Goal: Task Accomplishment & Management: Manage account settings

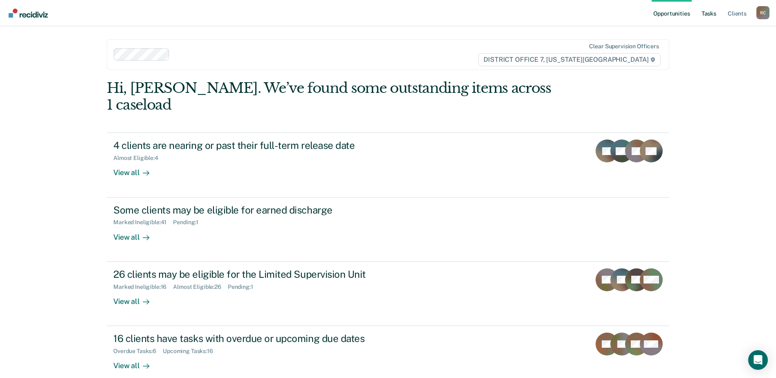
click at [712, 14] on link "Tasks" at bounding box center [708, 13] width 18 height 26
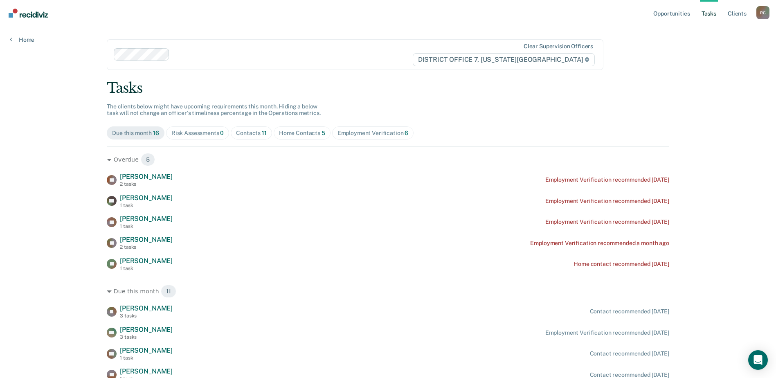
click at [305, 137] on span "Home Contacts 5" at bounding box center [302, 132] width 57 height 13
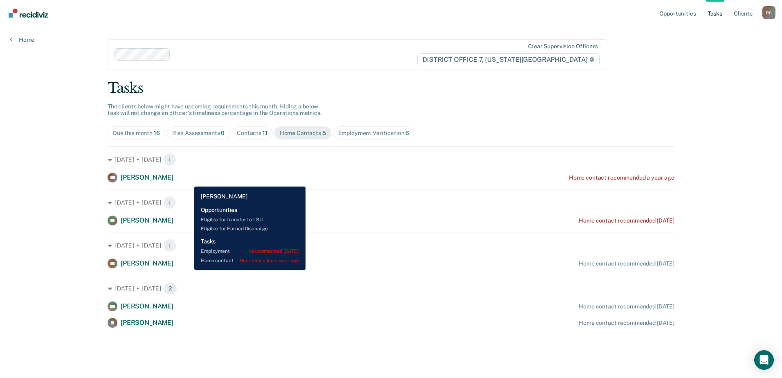
click at [188, 180] on div "CB [PERSON_NAME] Home contact recommended a year ago" at bounding box center [391, 178] width 567 height 10
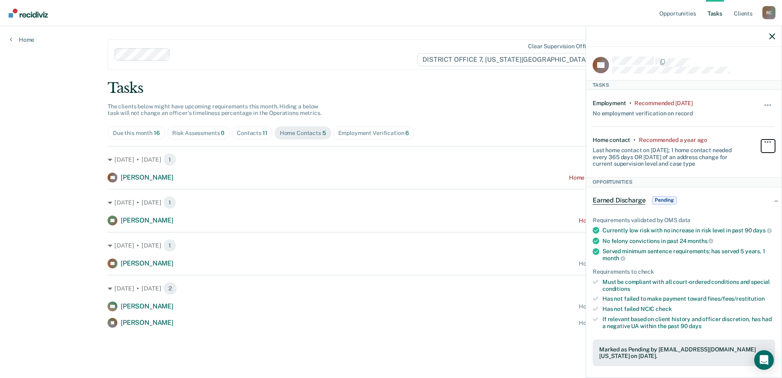
click at [761, 141] on button "button" at bounding box center [768, 145] width 14 height 13
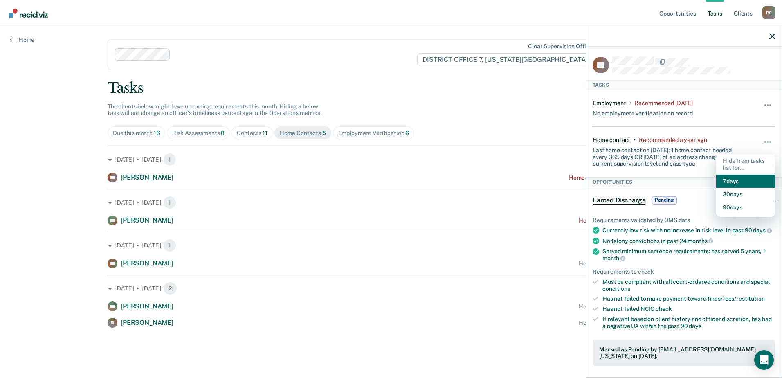
click at [734, 179] on button "7 days" at bounding box center [745, 181] width 59 height 13
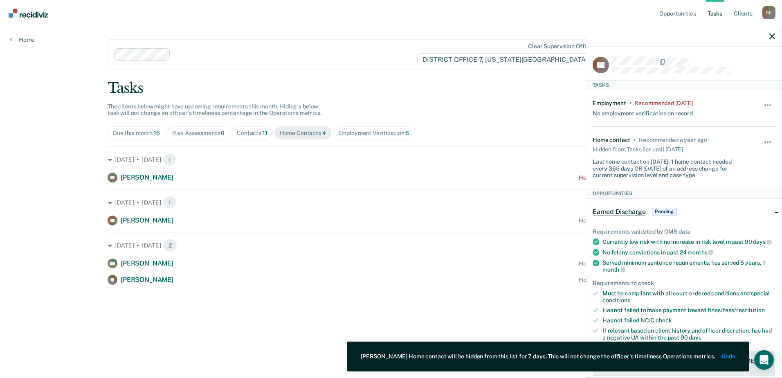
click at [534, 107] on div "Tasks The clients below might have upcoming requirements this month. Hiding a b…" at bounding box center [391, 182] width 567 height 205
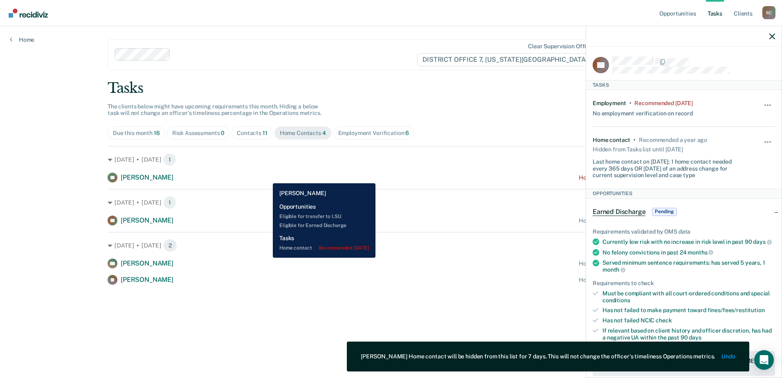
click at [267, 177] on div "[PERSON_NAME] Home contact recommended [DATE]" at bounding box center [391, 178] width 567 height 10
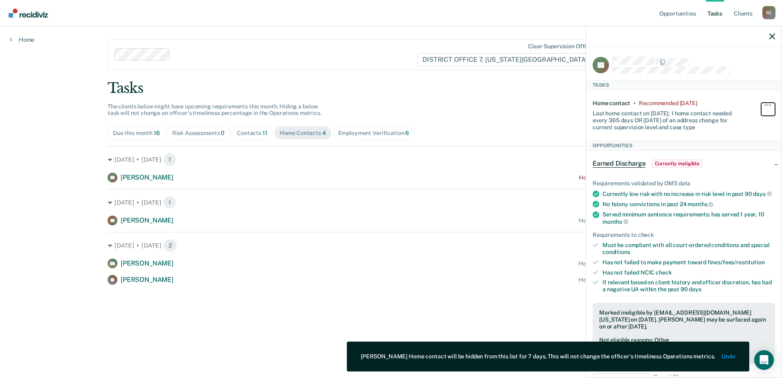
click at [764, 103] on button "button" at bounding box center [768, 109] width 14 height 13
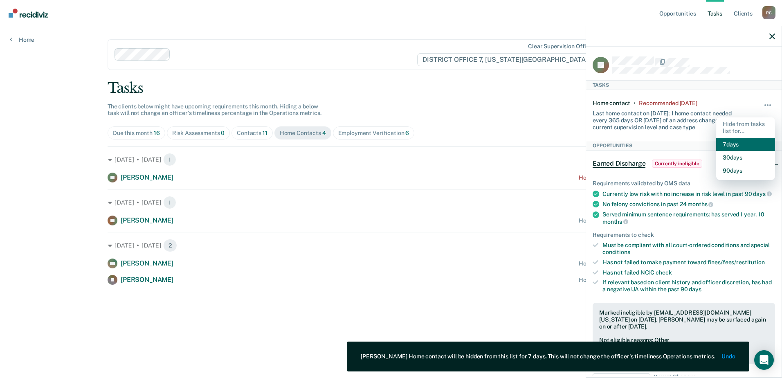
click at [728, 144] on button "7 days" at bounding box center [745, 144] width 59 height 13
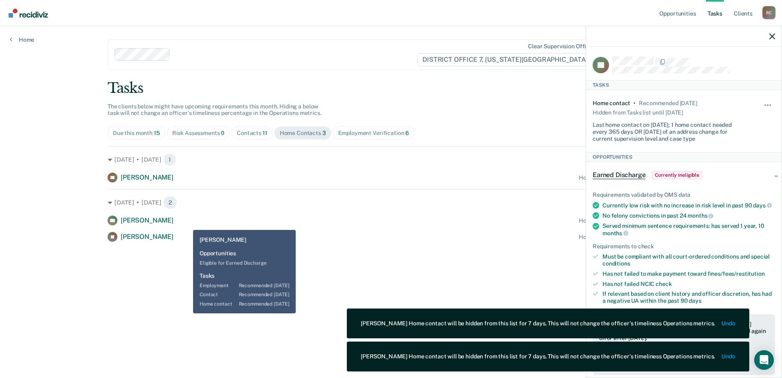
click at [187, 224] on div "EW [PERSON_NAME] Home contact recommended [DATE]" at bounding box center [391, 220] width 567 height 10
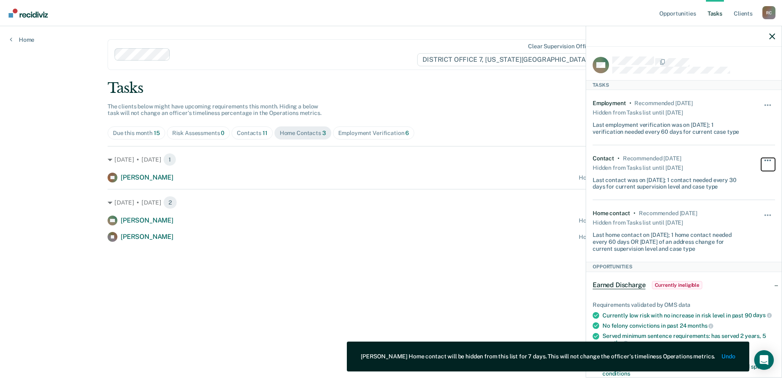
click at [761, 160] on button "button" at bounding box center [768, 164] width 14 height 13
click at [676, 204] on div "Home contact • Recommended [DATE] Hidden from Tasks list until [DATE] Last home…" at bounding box center [683, 231] width 182 height 62
click at [762, 214] on button "button" at bounding box center [768, 219] width 14 height 13
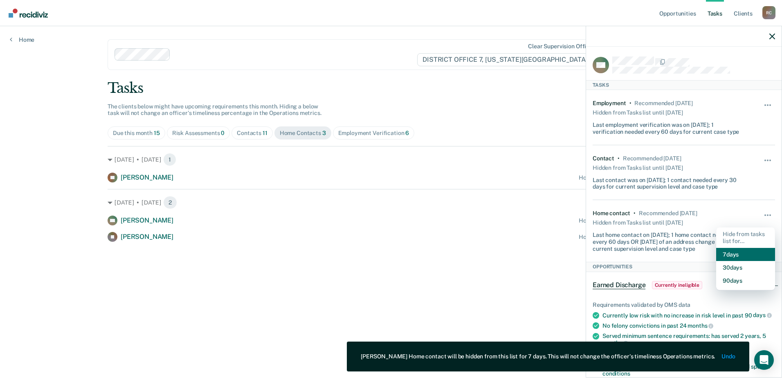
click at [716, 253] on button "7 days" at bounding box center [745, 254] width 59 height 13
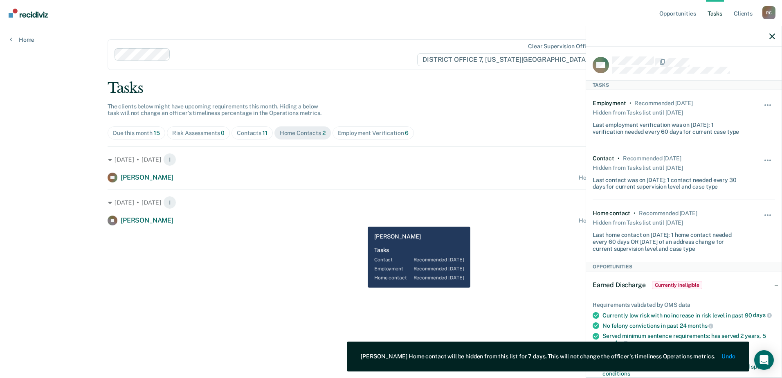
click at [361, 216] on div "[PERSON_NAME] Home contact recommended [DATE]" at bounding box center [391, 220] width 567 height 10
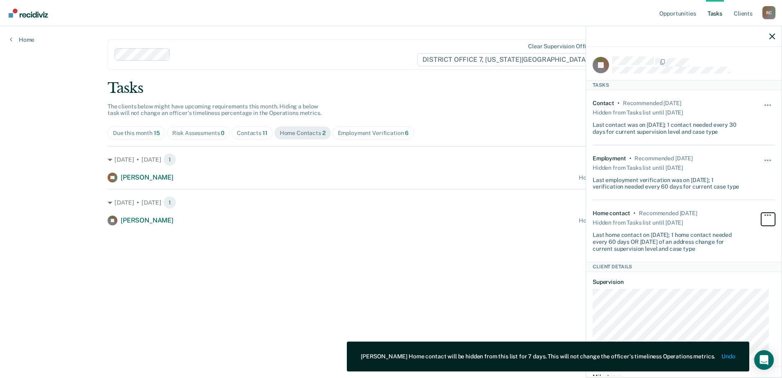
click at [765, 213] on button "button" at bounding box center [768, 219] width 14 height 13
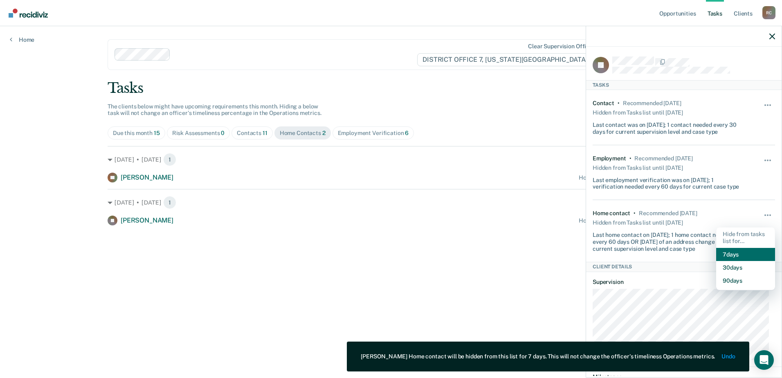
click at [720, 254] on button "7 days" at bounding box center [745, 254] width 59 height 13
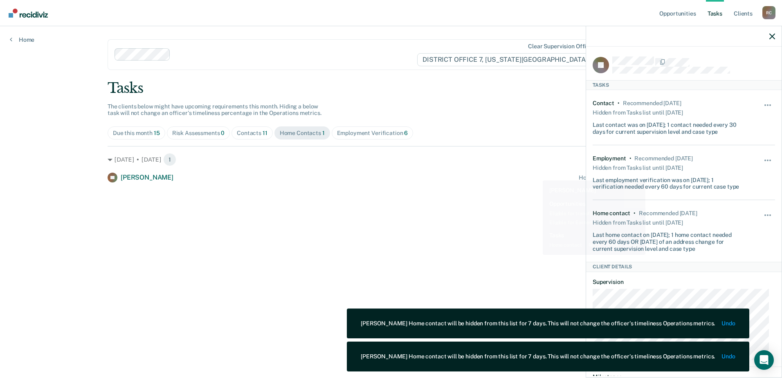
click at [500, 82] on div "Tasks" at bounding box center [391, 88] width 567 height 17
click at [773, 38] on icon "button" at bounding box center [772, 37] width 6 height 6
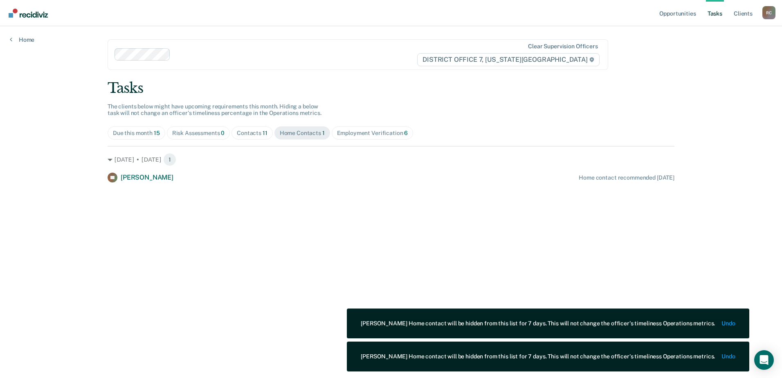
click at [263, 139] on span "Contacts 11" at bounding box center [251, 132] width 41 height 13
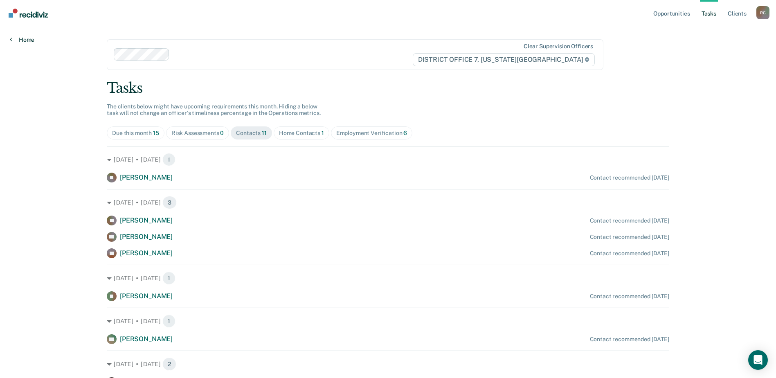
click at [20, 40] on link "Home" at bounding box center [22, 39] width 25 height 7
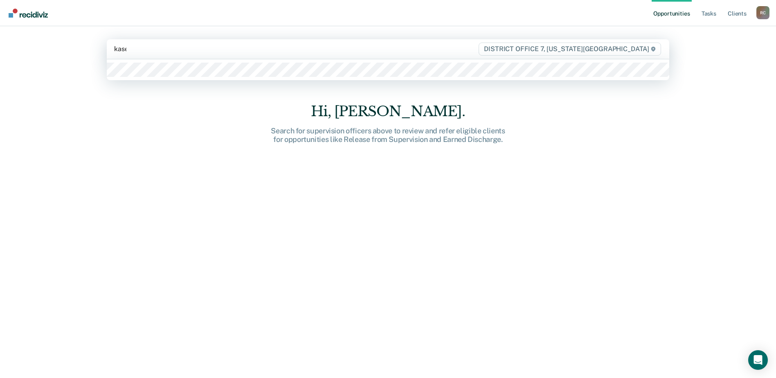
type input "[PERSON_NAME]"
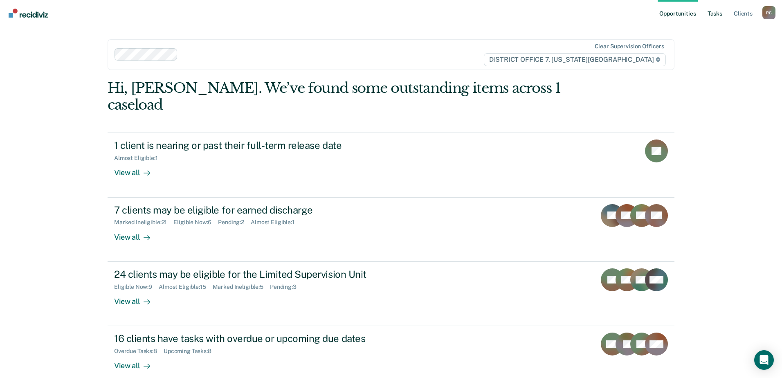
click at [709, 16] on link "Tasks" at bounding box center [715, 13] width 18 height 26
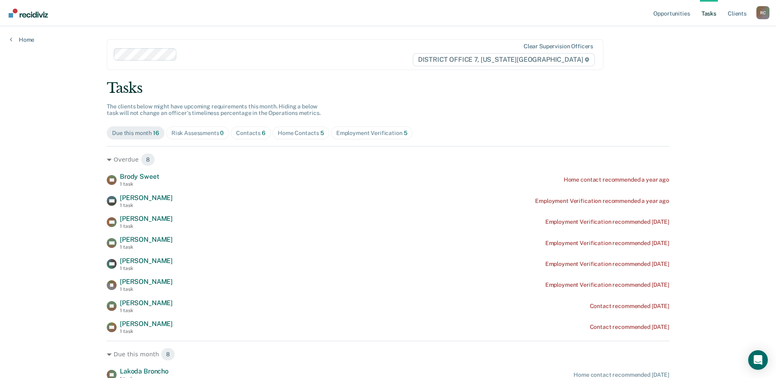
click at [262, 135] on span "Contacts 6" at bounding box center [251, 132] width 40 height 13
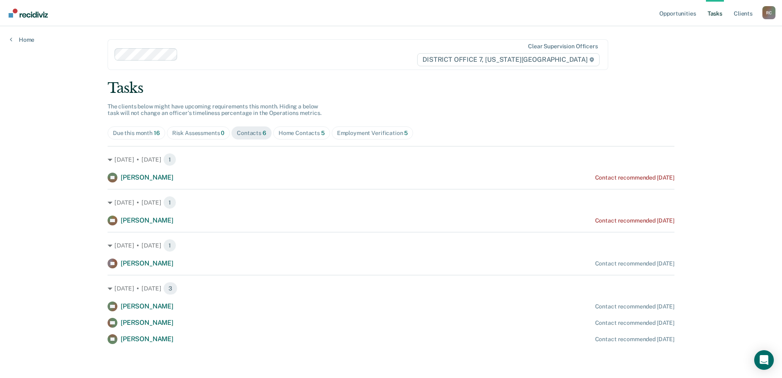
click at [285, 132] on div "Home Contacts 5" at bounding box center [301, 133] width 46 height 7
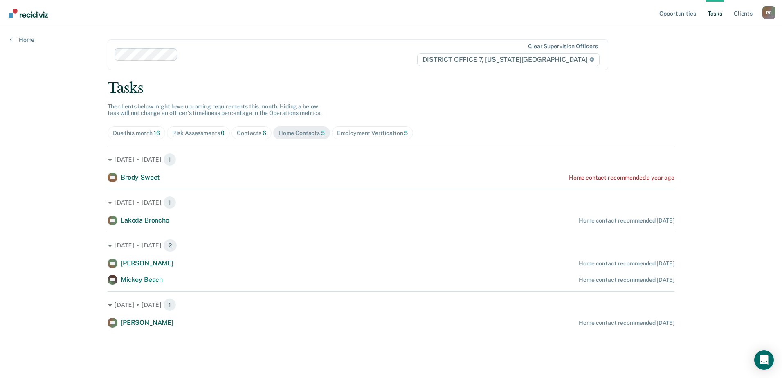
click at [389, 130] on div "Employment Verification 5" at bounding box center [372, 133] width 71 height 7
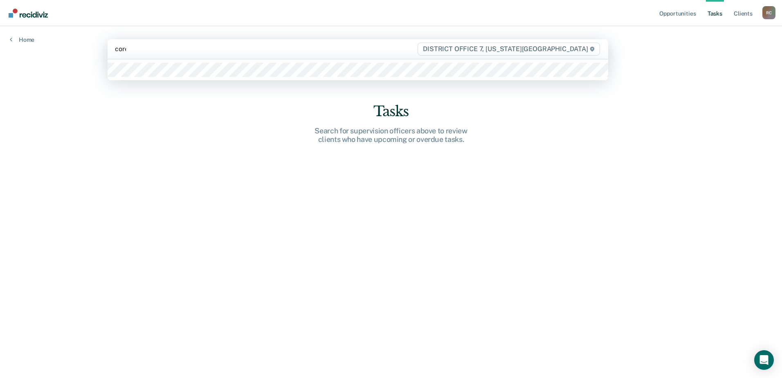
type input "[PERSON_NAME]"
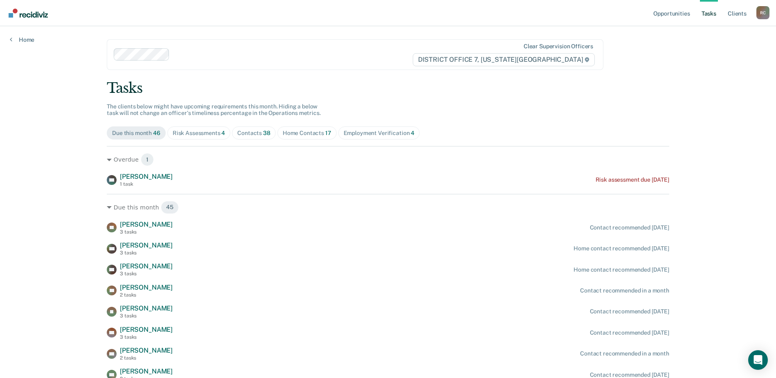
click at [308, 130] on div "Home Contacts 17" at bounding box center [306, 133] width 49 height 7
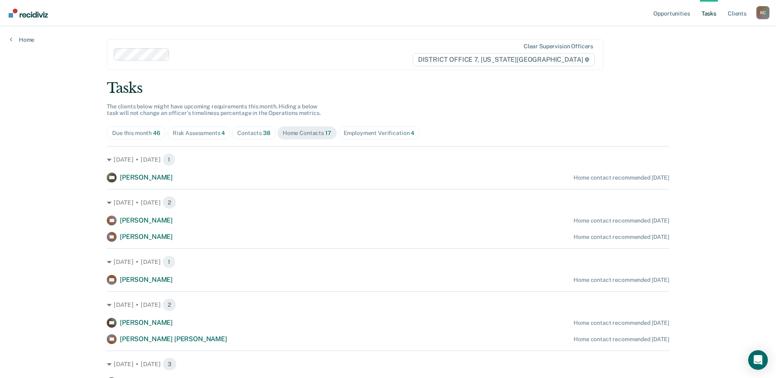
click at [254, 136] on div "Contacts 38" at bounding box center [253, 133] width 33 height 7
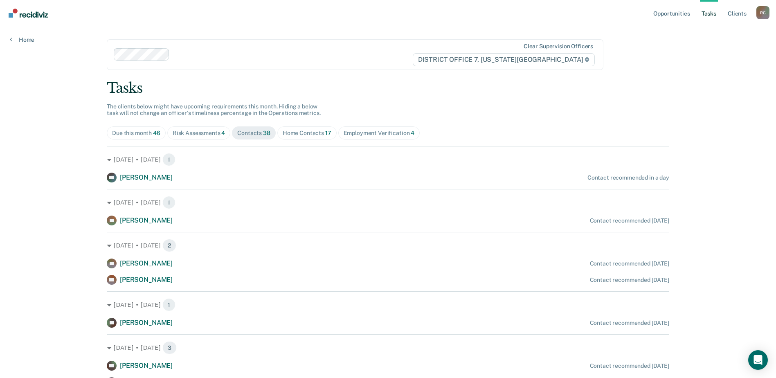
click at [289, 136] on div "Home Contacts 17" at bounding box center [306, 133] width 49 height 7
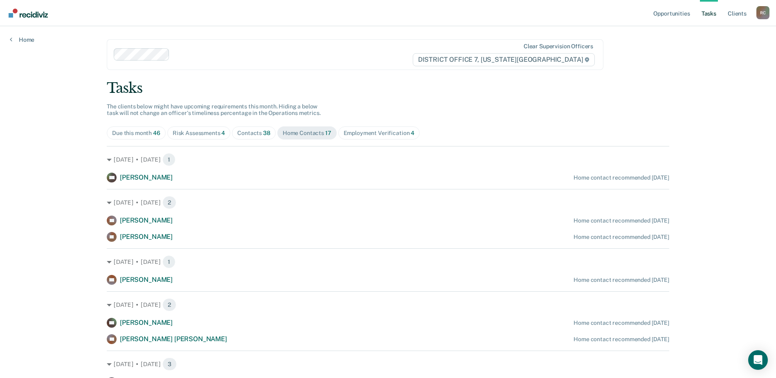
click at [264, 132] on span "38" at bounding box center [266, 133] width 7 height 7
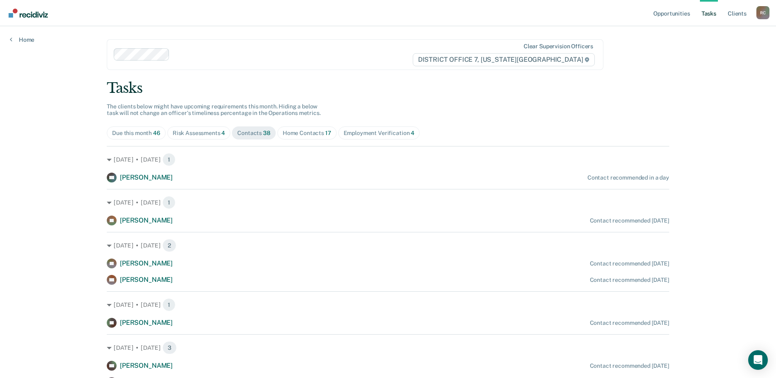
click at [361, 130] on div "Employment Verification 4" at bounding box center [378, 133] width 71 height 7
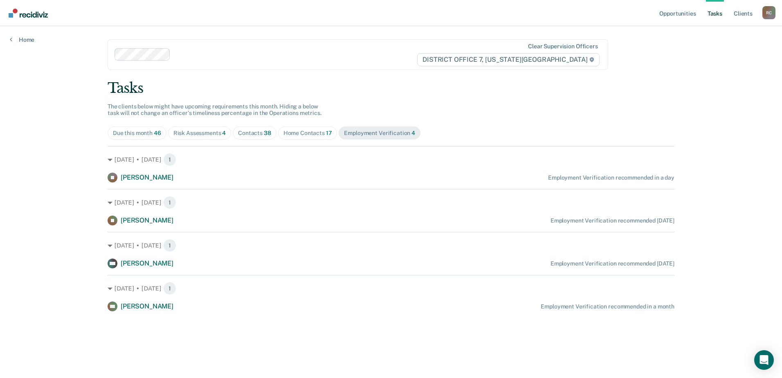
click at [246, 133] on div "Contacts 38" at bounding box center [254, 133] width 33 height 7
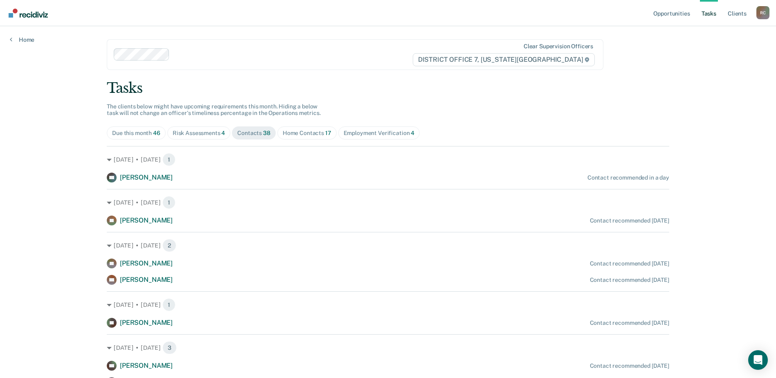
click at [213, 132] on div "Risk Assessments 4" at bounding box center [199, 133] width 53 height 7
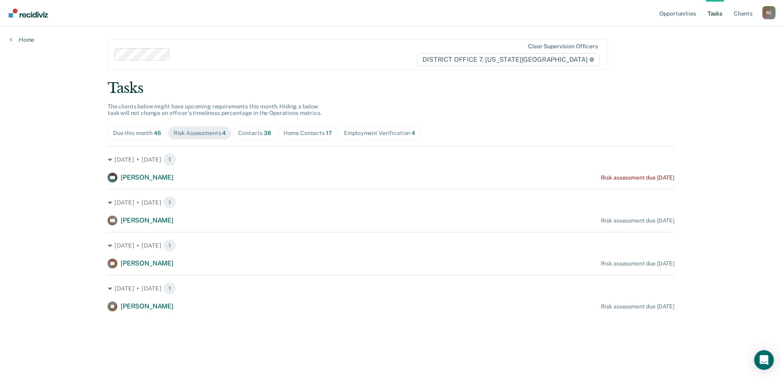
click at [263, 126] on span "Contacts 38" at bounding box center [255, 132] width 44 height 13
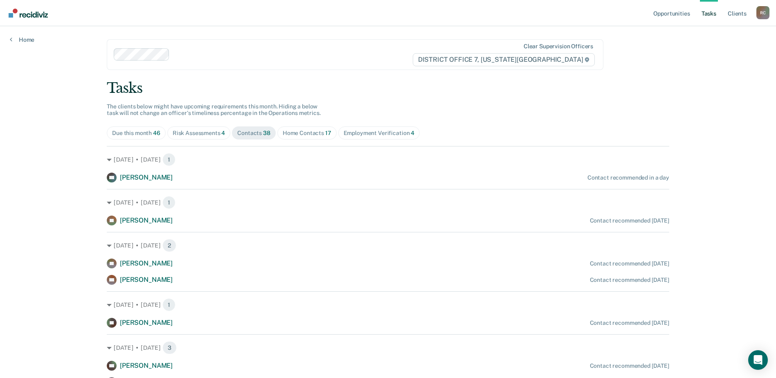
click at [197, 133] on div "Risk Assessments 4" at bounding box center [199, 133] width 53 height 7
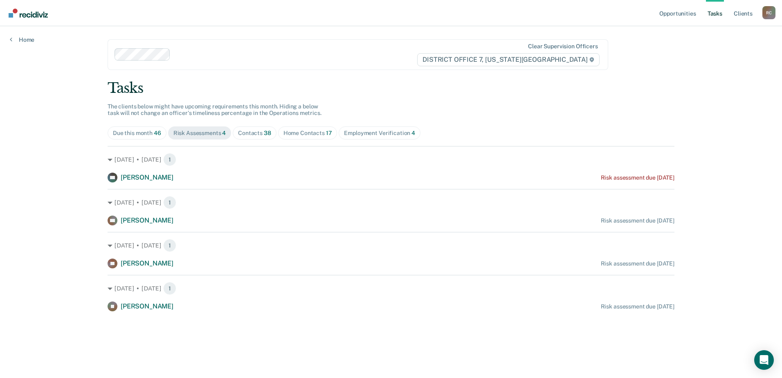
click at [264, 135] on span "38" at bounding box center [267, 133] width 7 height 7
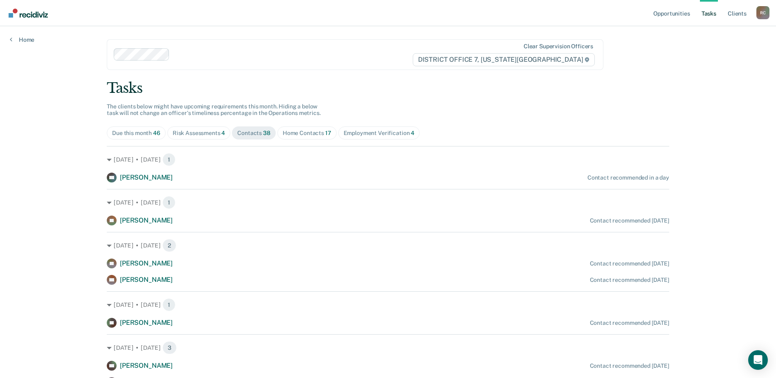
click at [315, 135] on div "Home Contacts 17" at bounding box center [306, 133] width 49 height 7
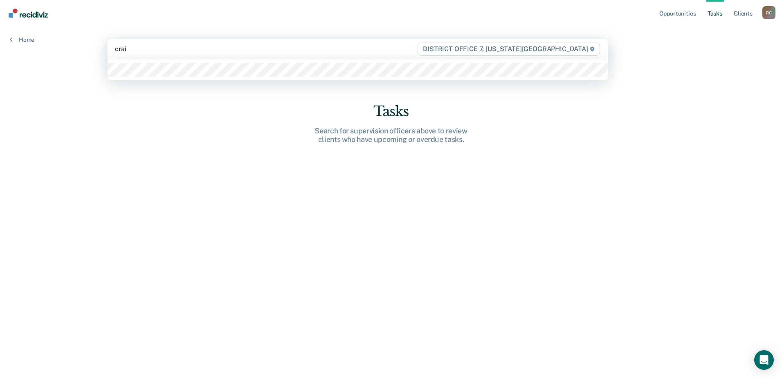
type input "[PERSON_NAME]"
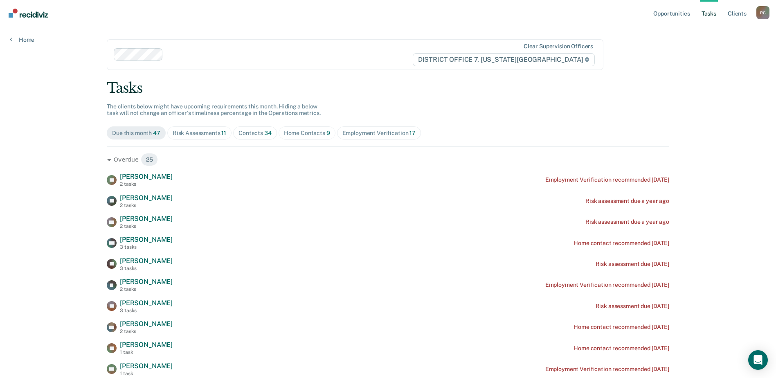
click at [259, 131] on div "Contacts 34" at bounding box center [254, 133] width 33 height 7
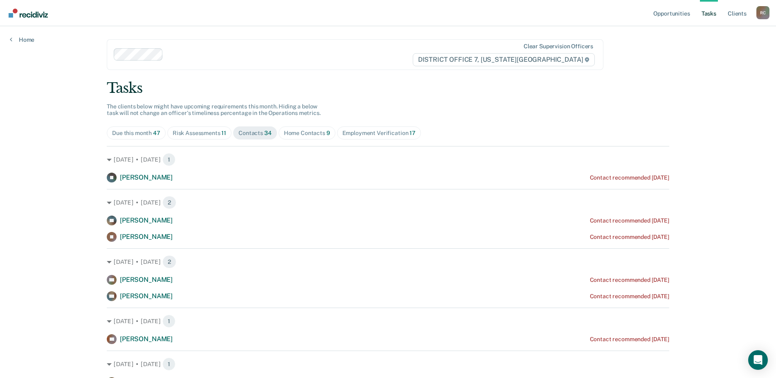
click at [214, 134] on div "Risk Assessments 11" at bounding box center [200, 133] width 54 height 7
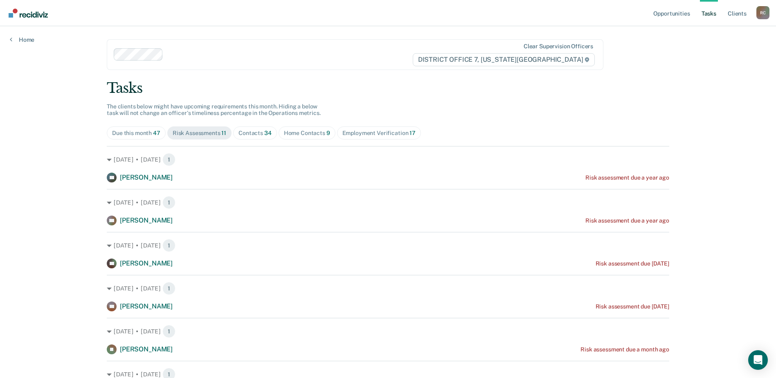
click at [257, 132] on div "Contacts 34" at bounding box center [254, 133] width 33 height 7
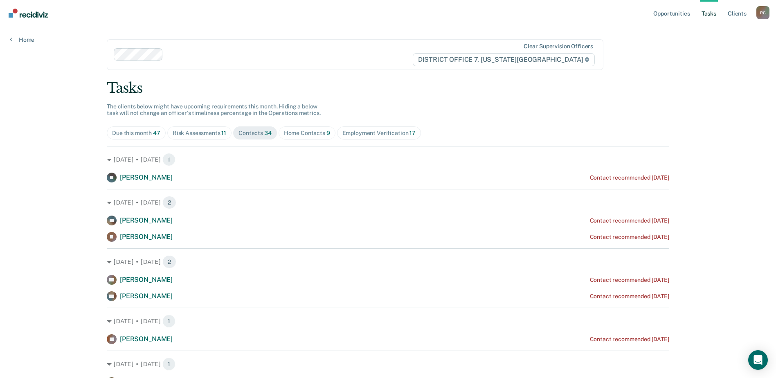
click at [302, 129] on span "Home Contacts 9" at bounding box center [306, 132] width 57 height 13
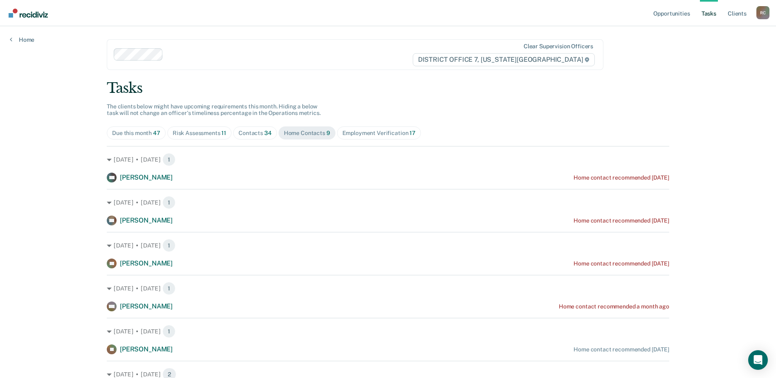
click at [373, 132] on div "Employment Verification 17" at bounding box center [378, 133] width 73 height 7
click at [203, 132] on div "Risk Assessments 11" at bounding box center [200, 133] width 54 height 7
click at [138, 131] on div "Due this month 47" at bounding box center [136, 133] width 48 height 7
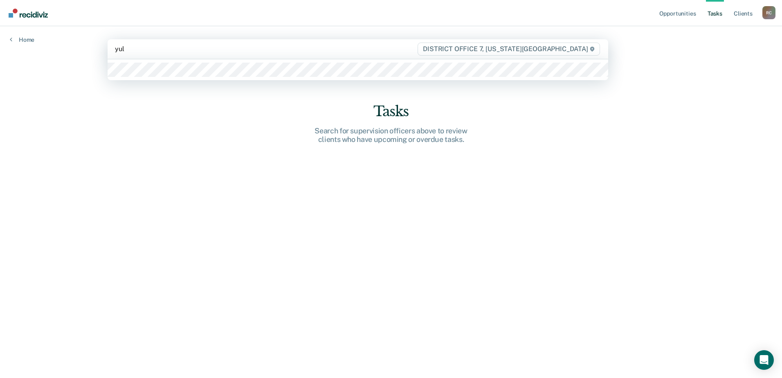
type input "yuli"
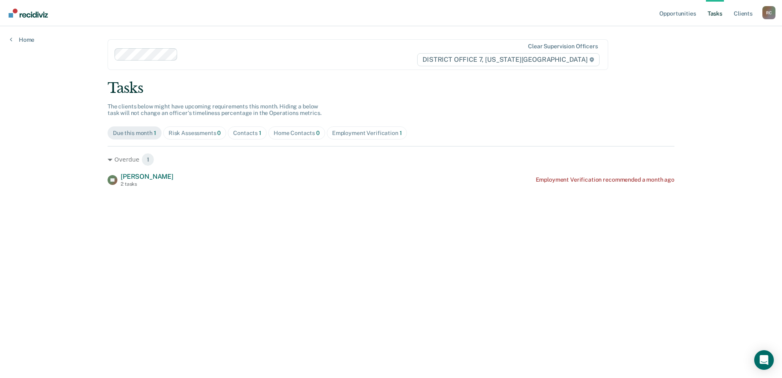
click at [218, 134] on span "0" at bounding box center [219, 133] width 4 height 7
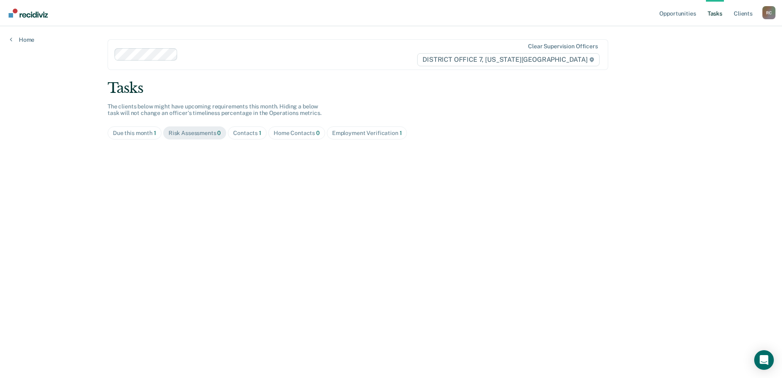
click at [257, 132] on div "Contacts 1" at bounding box center [247, 133] width 28 height 7
click at [300, 133] on div "Home Contacts 0" at bounding box center [297, 133] width 46 height 7
click at [347, 135] on div "Employment Verification 1" at bounding box center [367, 133] width 70 height 7
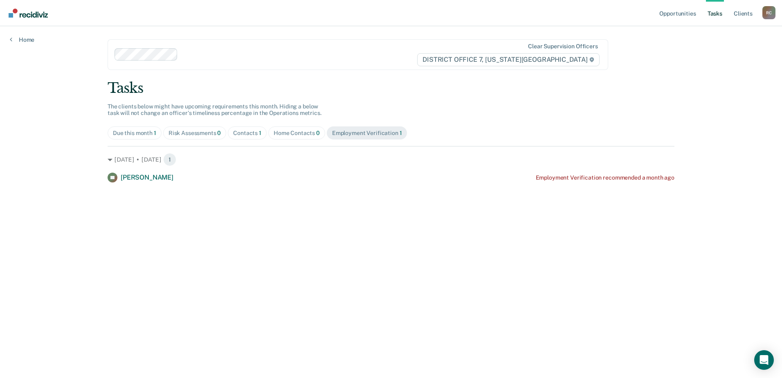
click at [192, 129] on span "Risk Assessments 0" at bounding box center [194, 132] width 63 height 13
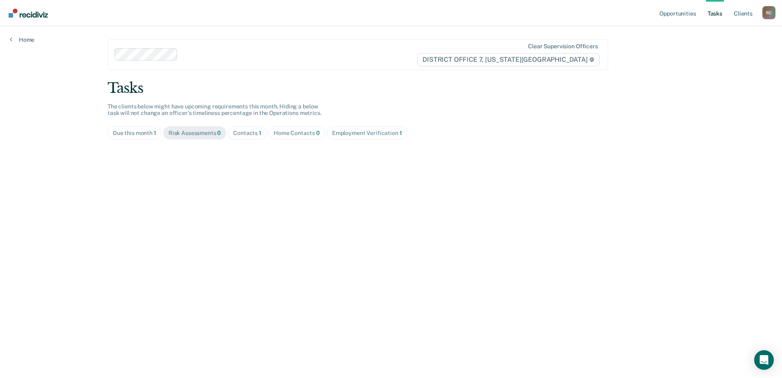
click at [132, 130] on div "Due this month 1" at bounding box center [134, 133] width 43 height 7
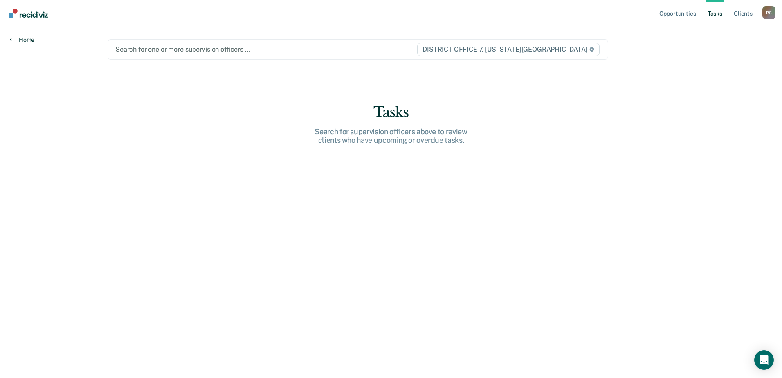
click at [28, 37] on link "Home" at bounding box center [22, 39] width 25 height 7
